Goal: Task Accomplishment & Management: Use online tool/utility

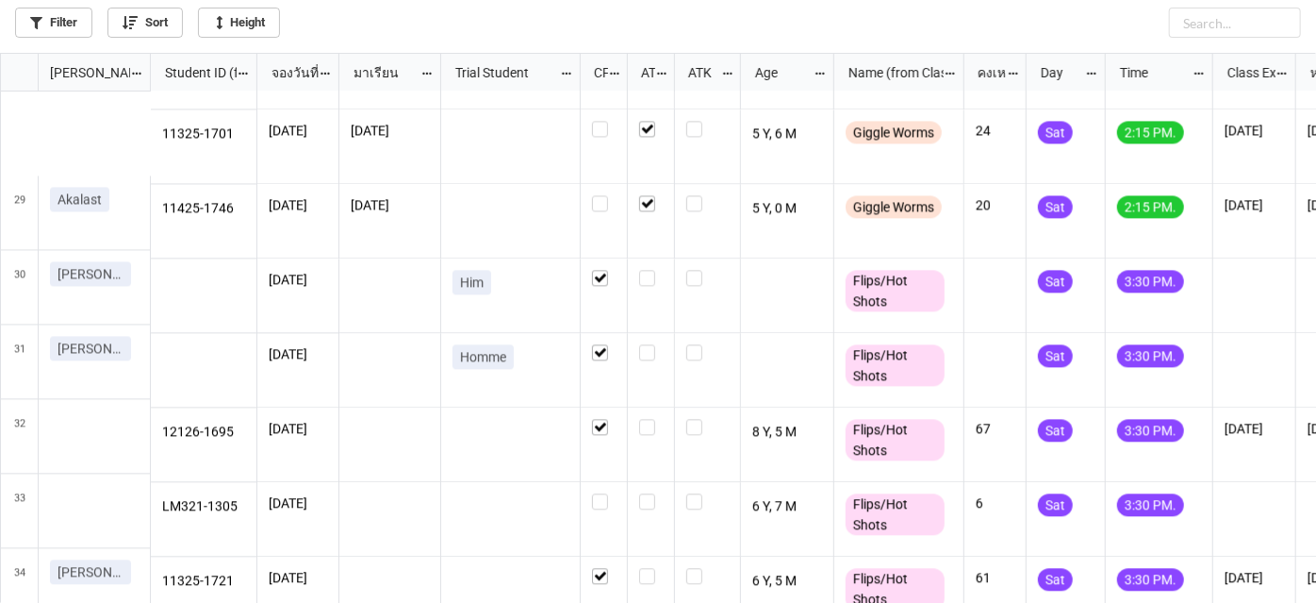
scroll to position [2142, 0]
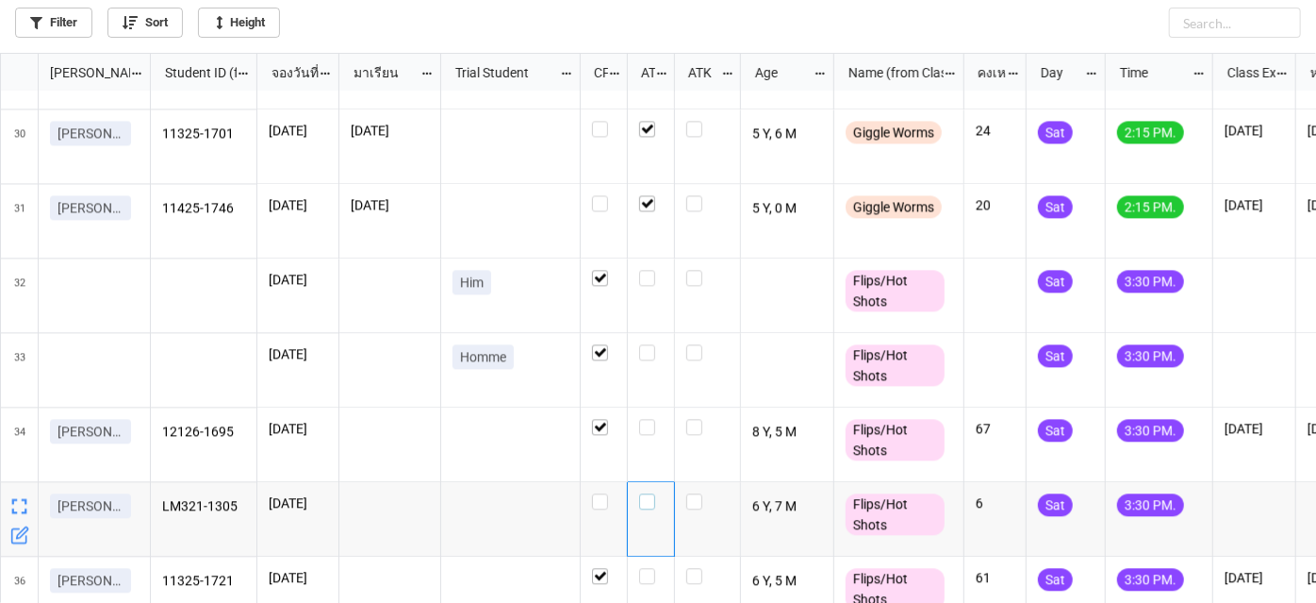
click at [647, 493] on label "grid" at bounding box center [651, 493] width 24 height 0
click at [651, 419] on label "grid" at bounding box center [651, 419] width 24 height 0
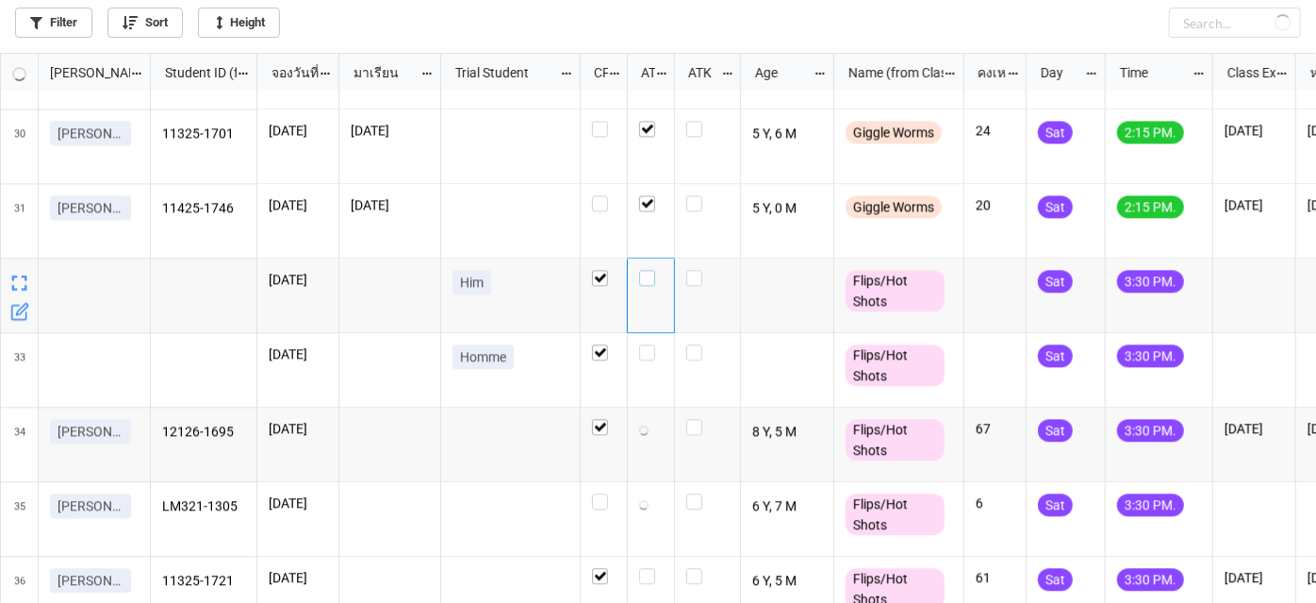
click at [646, 270] on label "grid" at bounding box center [651, 270] width 24 height 0
click at [646, 344] on label "grid" at bounding box center [651, 344] width 24 height 0
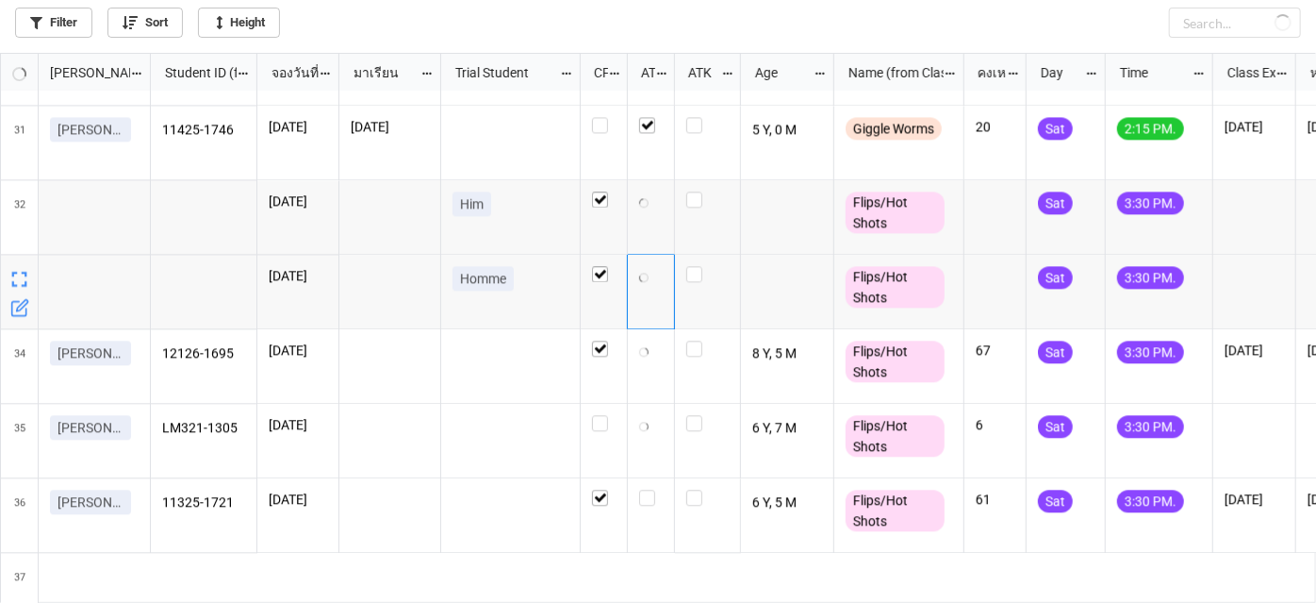
scroll to position [0, 0]
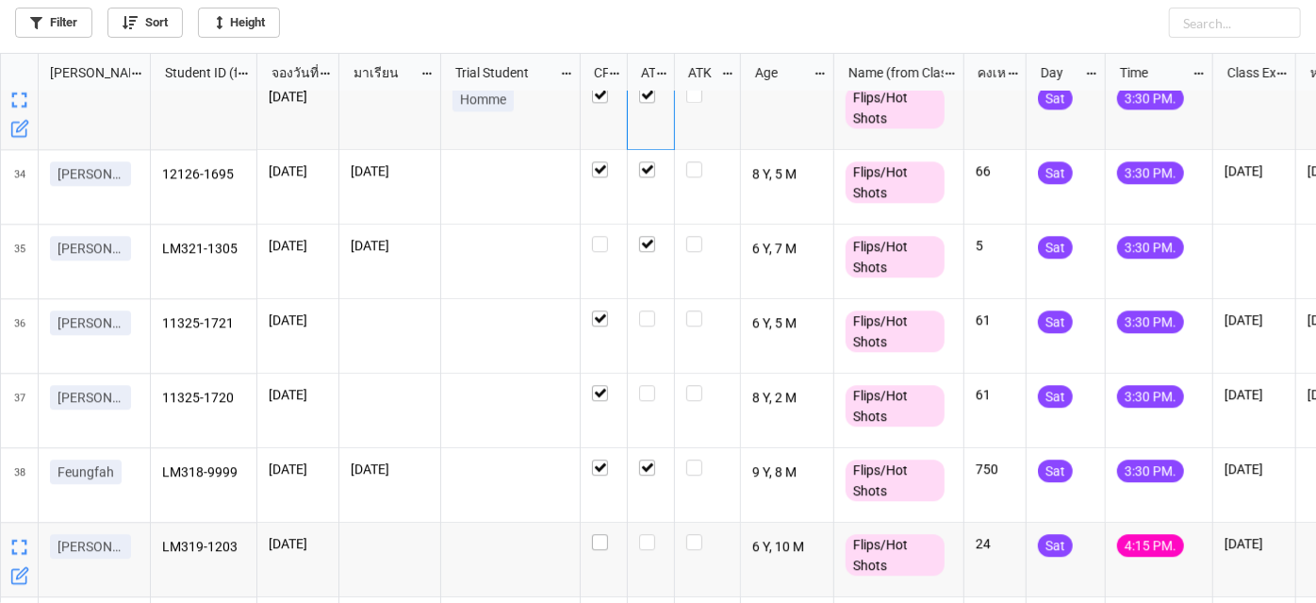
checkbox input "true"
click at [592, 534] on label "grid" at bounding box center [604, 534] width 24 height 0
click at [642, 534] on label "grid" at bounding box center [651, 534] width 24 height 0
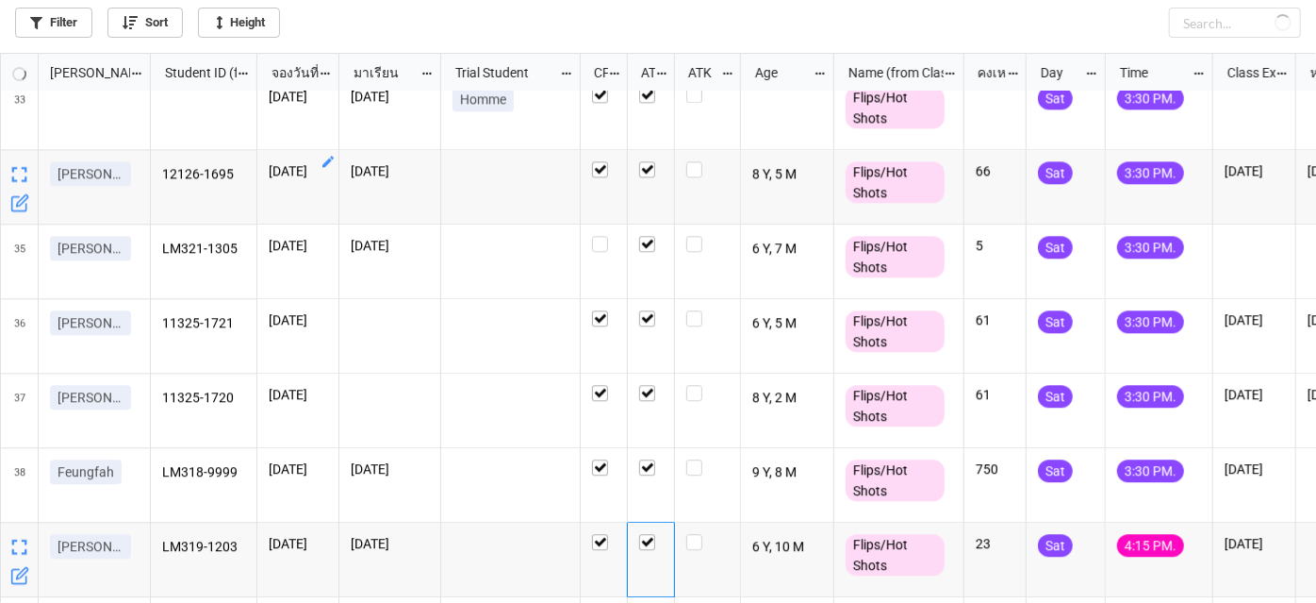
checkbox input "true"
